Goal: Information Seeking & Learning: Check status

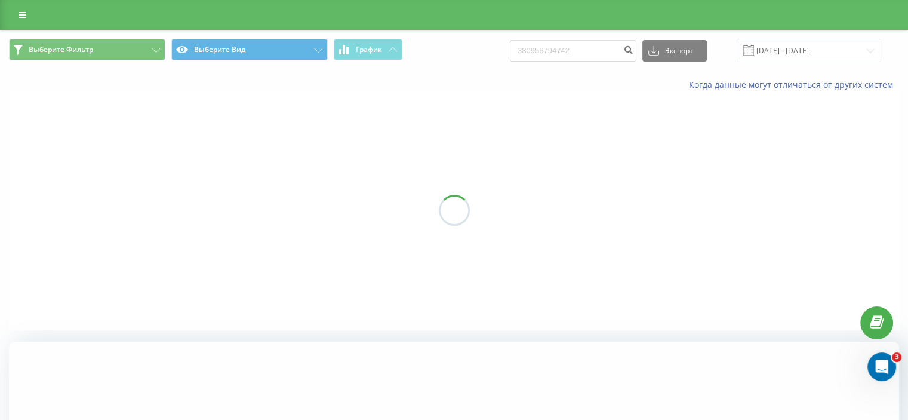
click at [26, 10] on link at bounding box center [22, 15] width 21 height 17
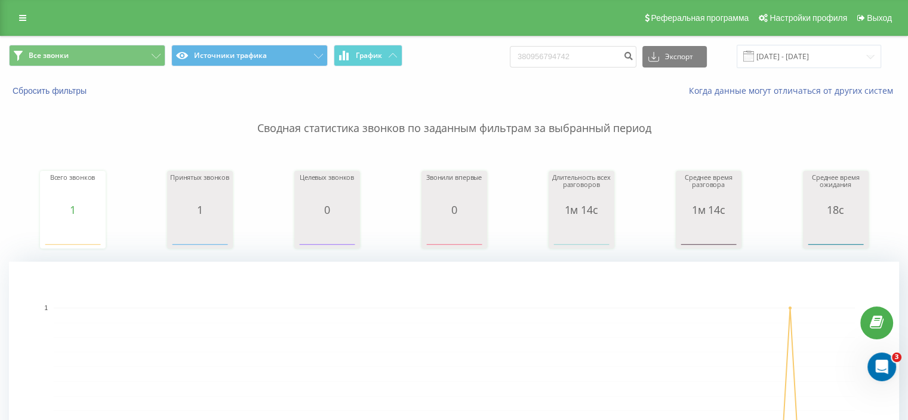
click at [518, 59] on div "Все звонки Источники трафика График 380956794742 Экспорт .csv .xls .xlsx [DATE]…" at bounding box center [454, 56] width 890 height 23
type input "[PHONE_NUMBER]"
click at [23, 16] on icon at bounding box center [22, 18] width 7 height 8
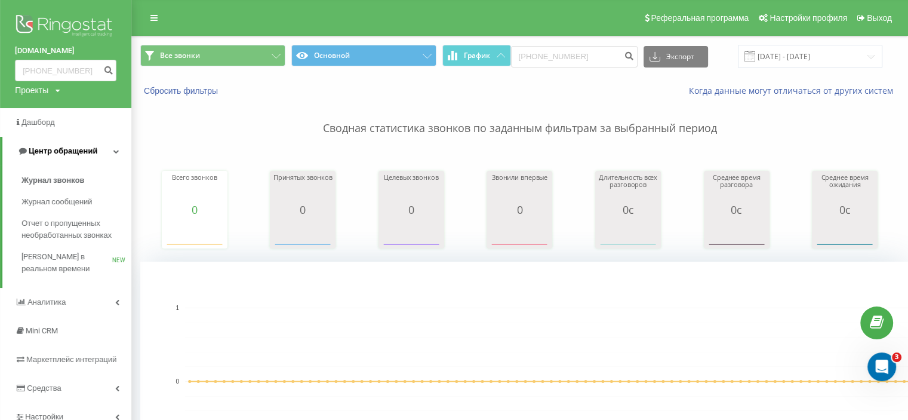
click at [69, 151] on span "Центр обращений" at bounding box center [63, 150] width 69 height 9
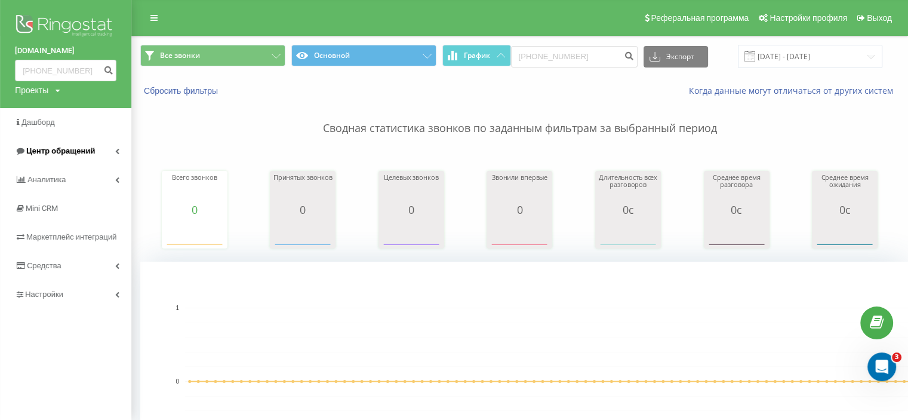
click at [105, 143] on link "Центр обращений" at bounding box center [65, 151] width 131 height 29
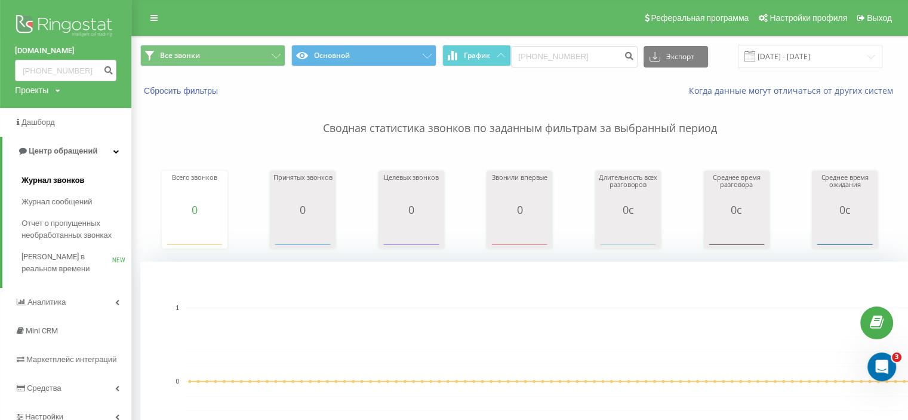
click at [67, 178] on span "Журнал звонков" at bounding box center [52, 180] width 63 height 12
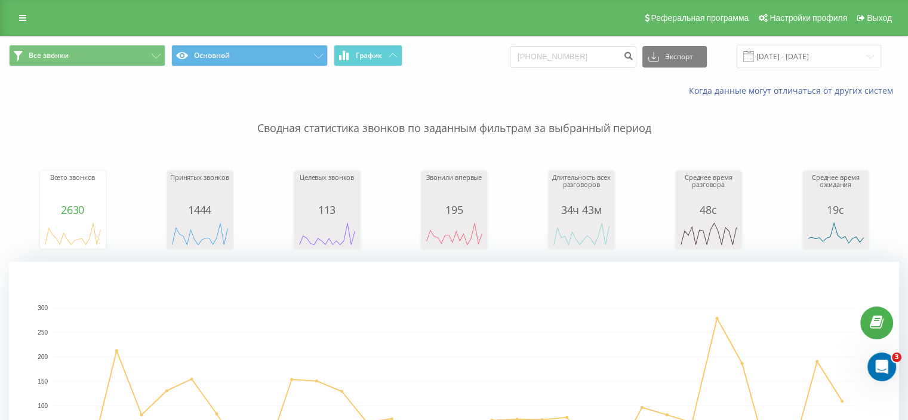
scroll to position [53, 0]
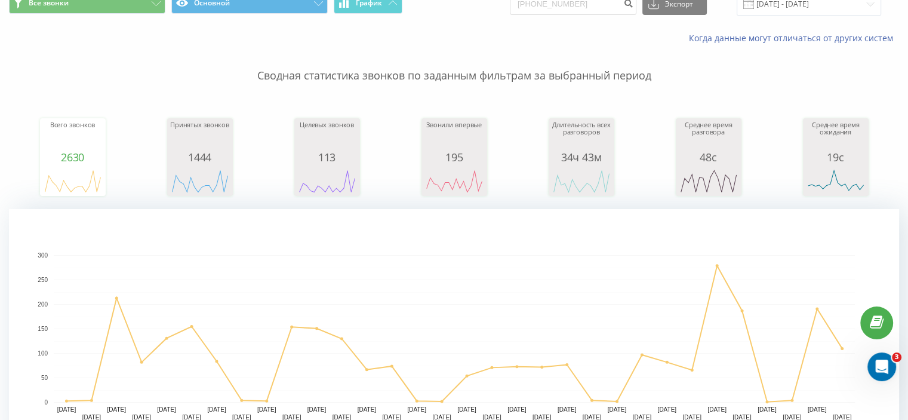
type input "[PHONE_NUMBER]"
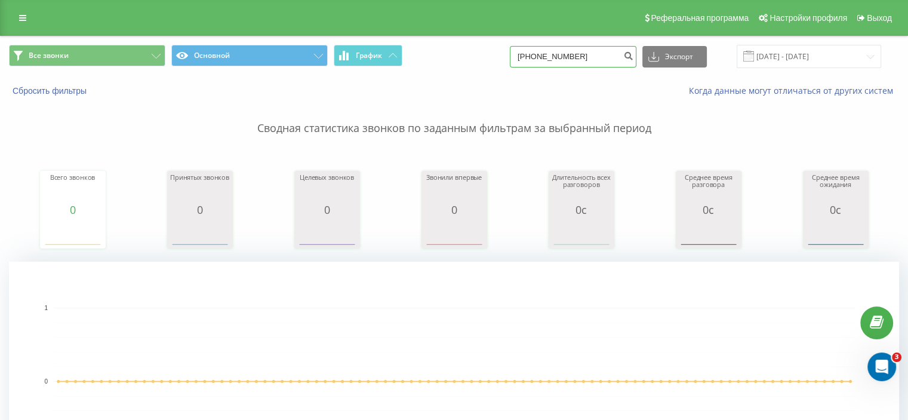
drag, startPoint x: 592, startPoint y: 60, endPoint x: 527, endPoint y: 60, distance: 65.1
click at [527, 60] on input "+380950762024" at bounding box center [573, 56] width 127 height 21
paste input "66 705 300"
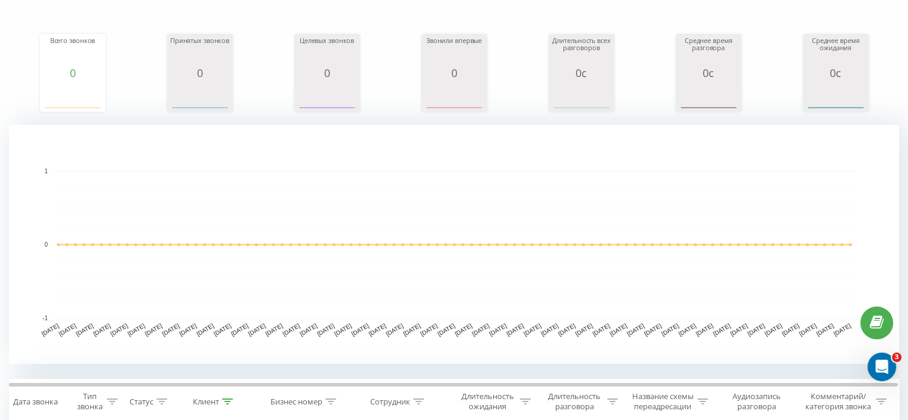
scroll to position [179, 0]
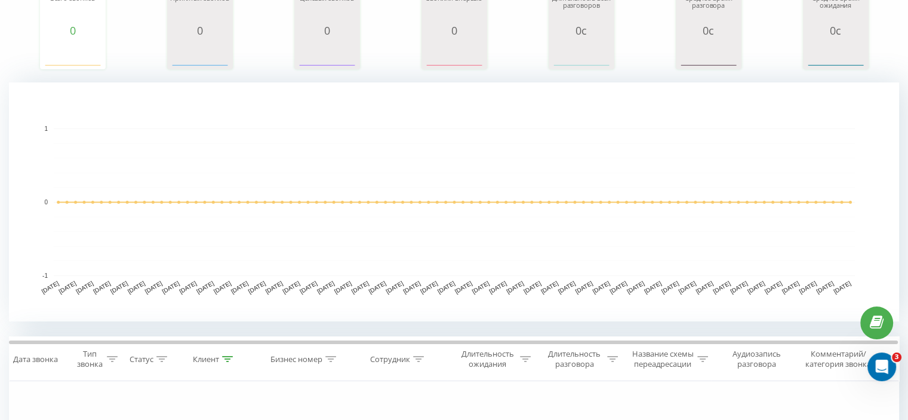
type input "[PHONE_NUMBER]"
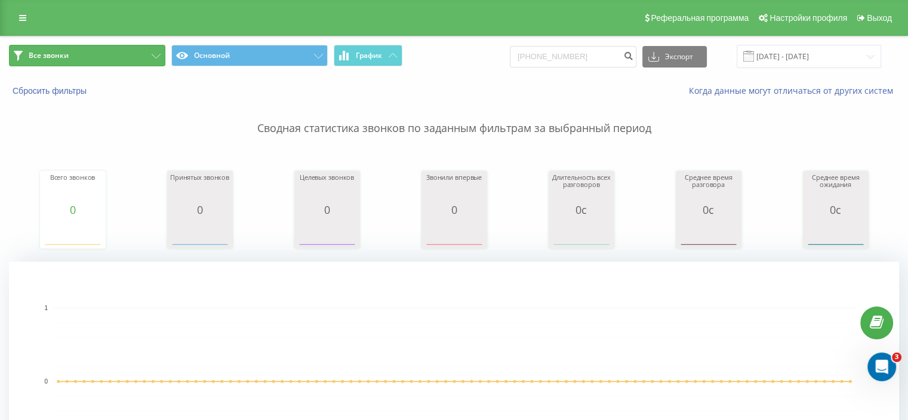
click at [88, 56] on button "Все звонки" at bounding box center [87, 55] width 156 height 21
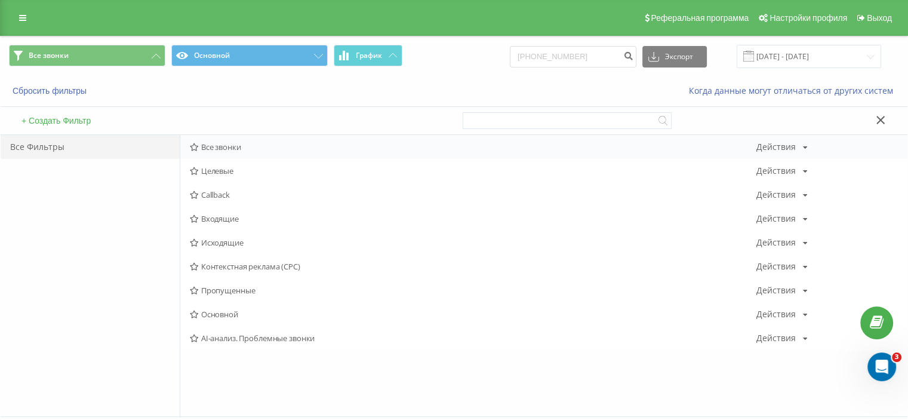
click at [199, 144] on span "Все звонки" at bounding box center [473, 147] width 566 height 8
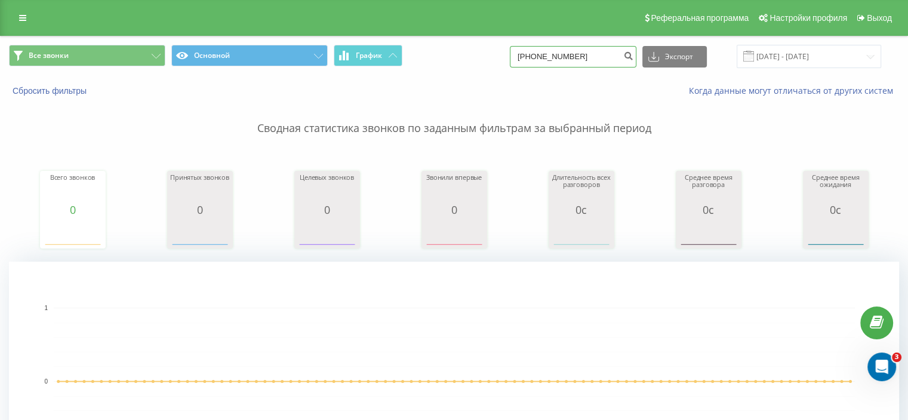
drag, startPoint x: 596, startPoint y: 58, endPoint x: 537, endPoint y: 63, distance: 59.3
click at [537, 63] on input "+380667053004" at bounding box center [573, 56] width 127 height 21
type input "+"
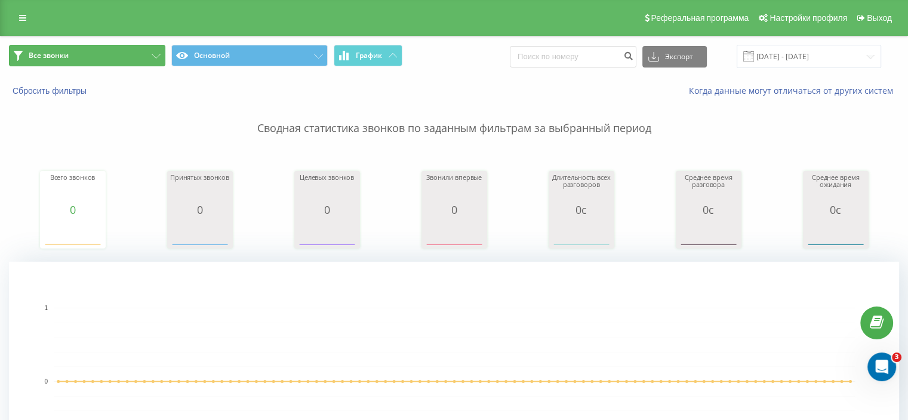
click at [118, 54] on button "Все звонки" at bounding box center [87, 55] width 156 height 21
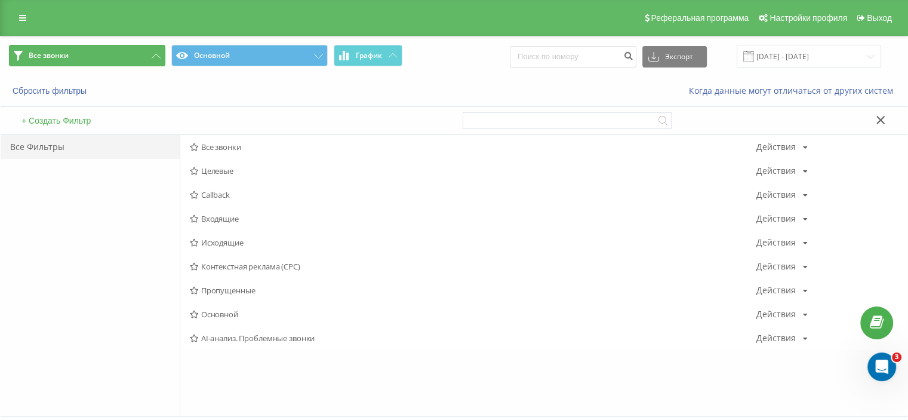
click at [47, 51] on span "Все звонки" at bounding box center [49, 56] width 40 height 10
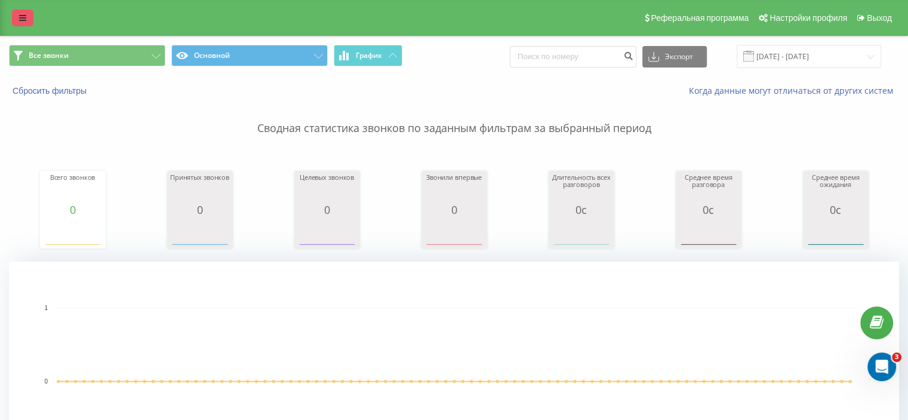
click at [23, 14] on icon at bounding box center [22, 18] width 7 height 8
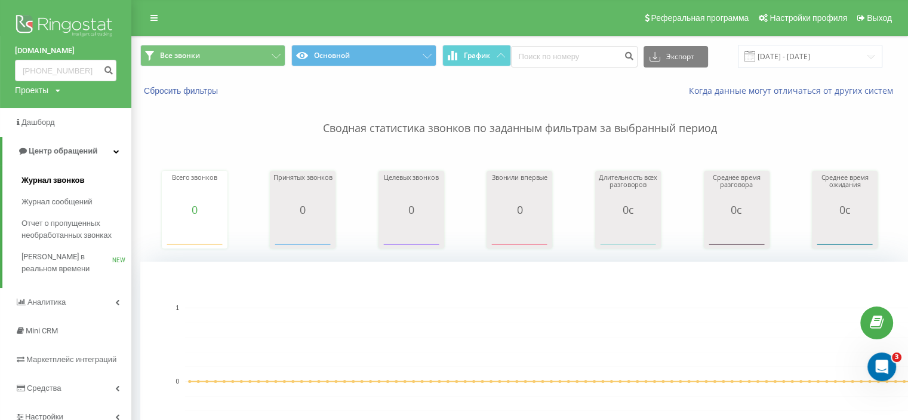
click at [53, 176] on span "Журнал звонков" at bounding box center [52, 180] width 63 height 12
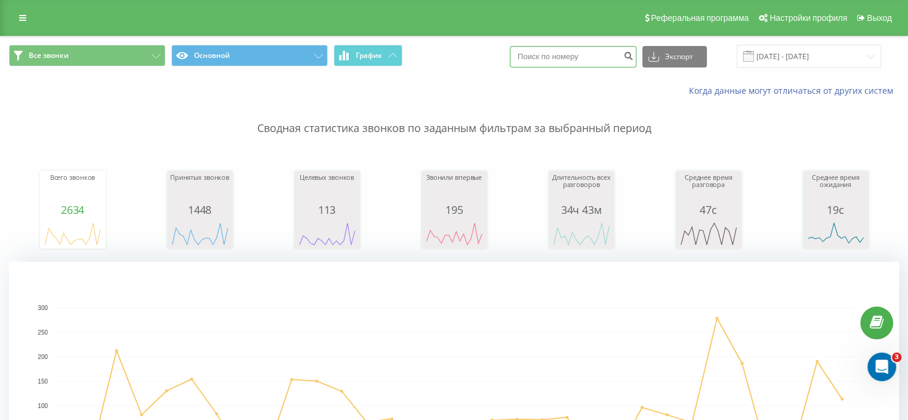
click at [592, 55] on input at bounding box center [573, 56] width 127 height 21
paste input "+380 66 705 3004"
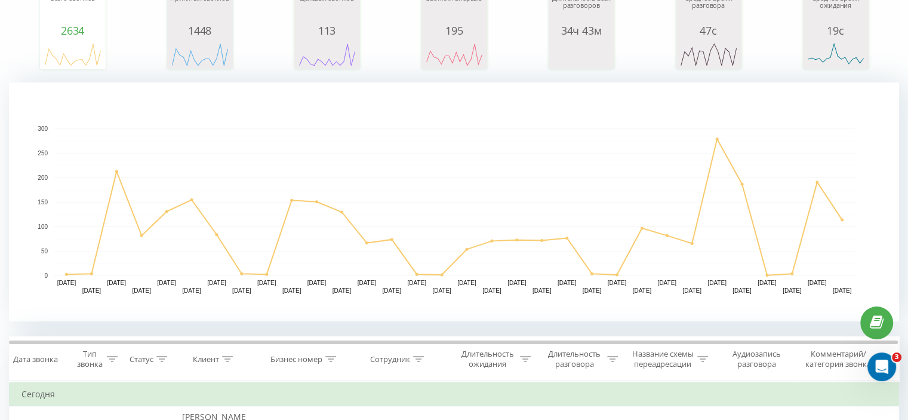
scroll to position [180, 0]
type input "+380 66 705 3004"
